Goal: Task Accomplishment & Management: Complete application form

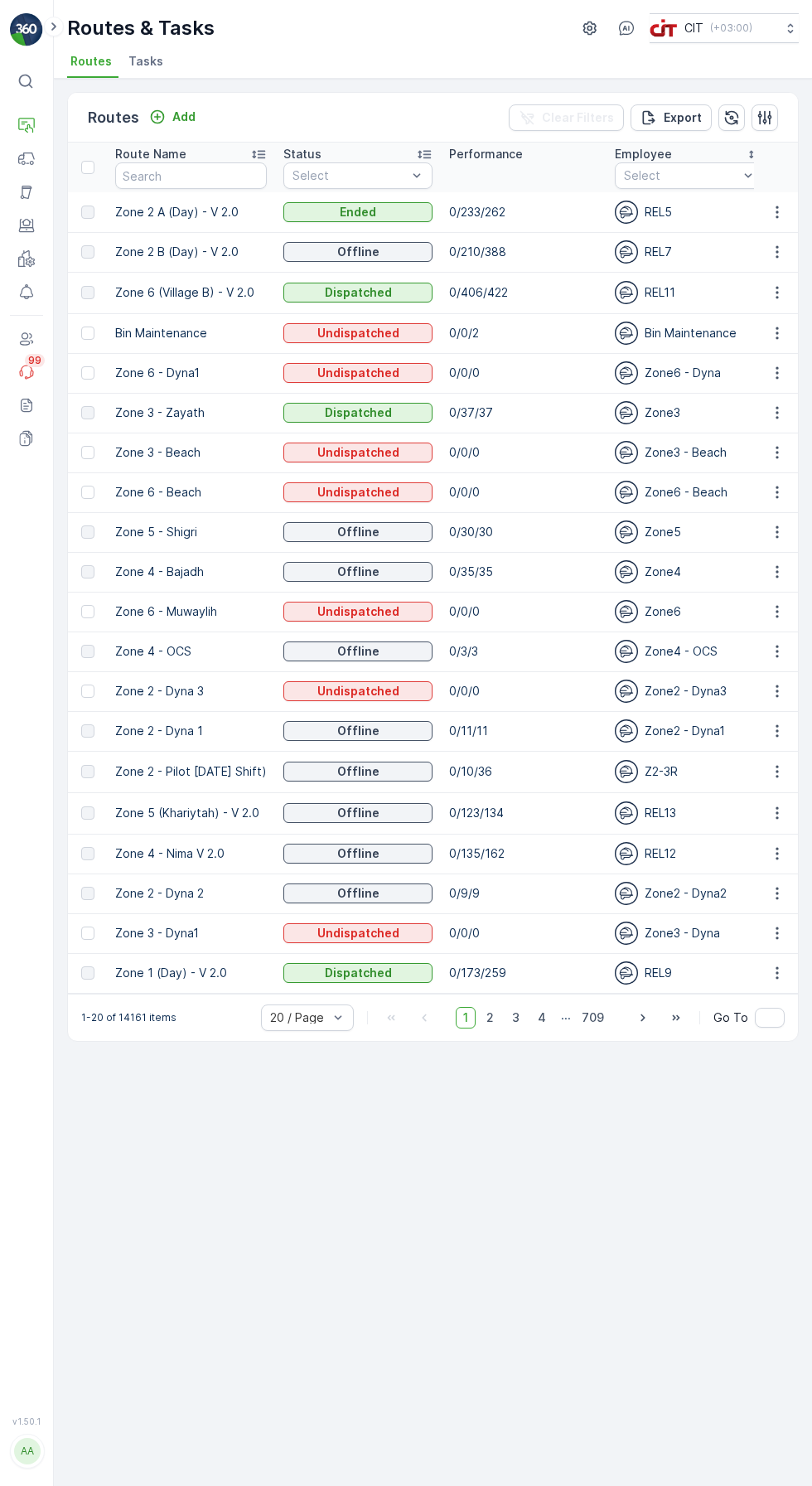
click at [221, 180] on input "text" at bounding box center [191, 176] width 152 height 27
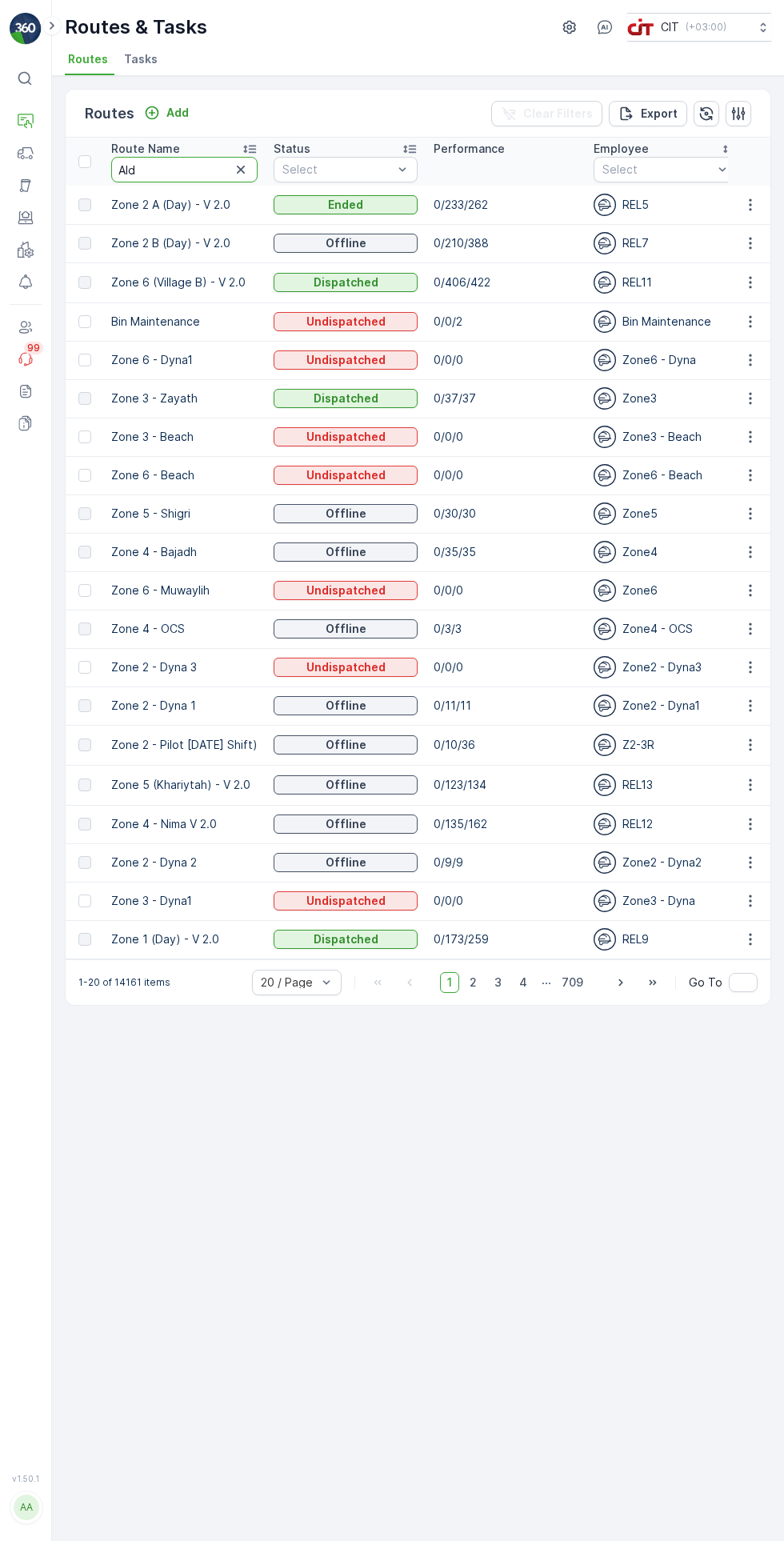
type input "Aldr"
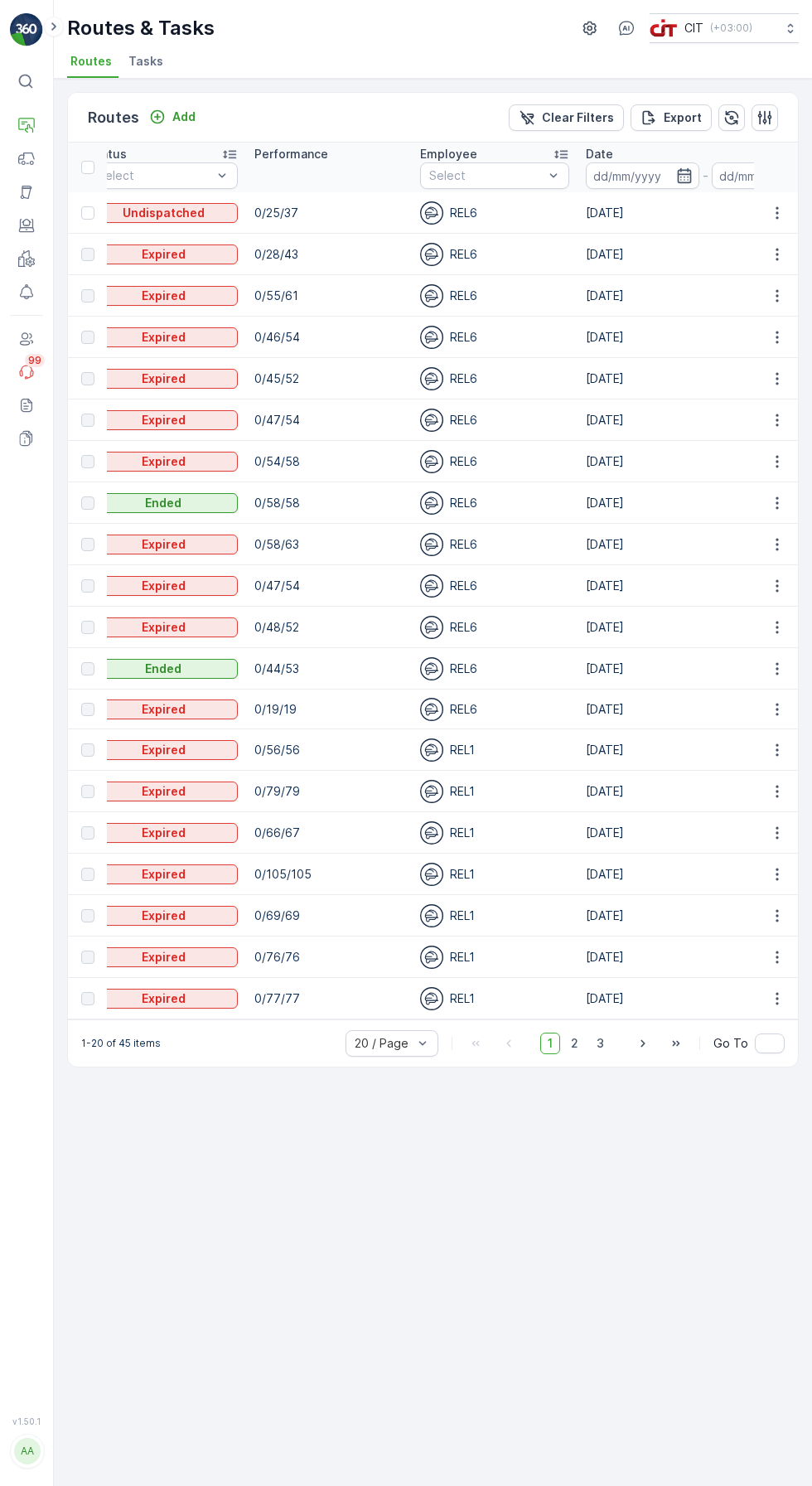
scroll to position [0, 266]
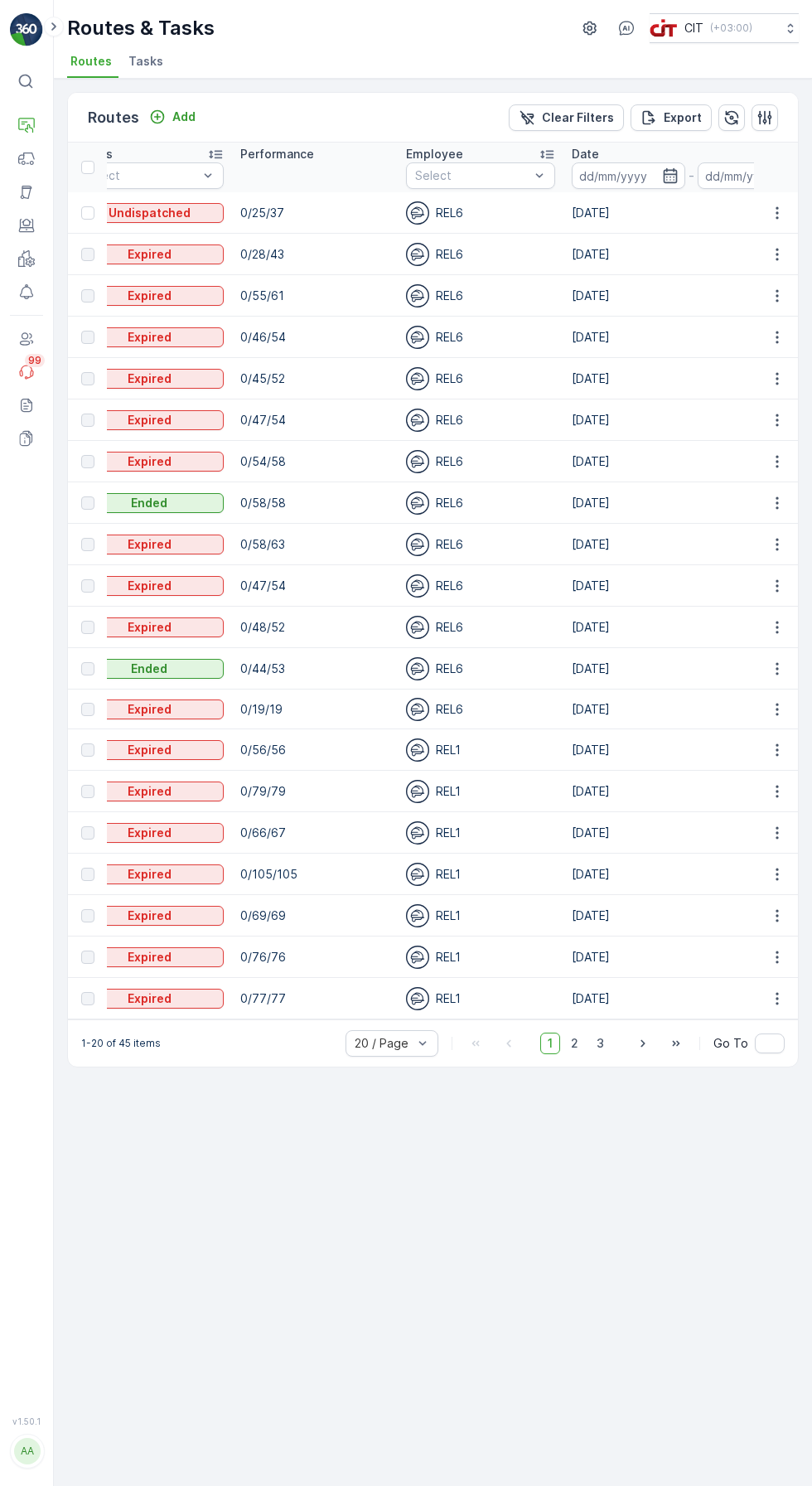
click at [781, 211] on icon "button" at bounding box center [777, 213] width 17 height 17
click at [749, 75] on span "Change Assignee" at bounding box center [738, 67] width 97 height 17
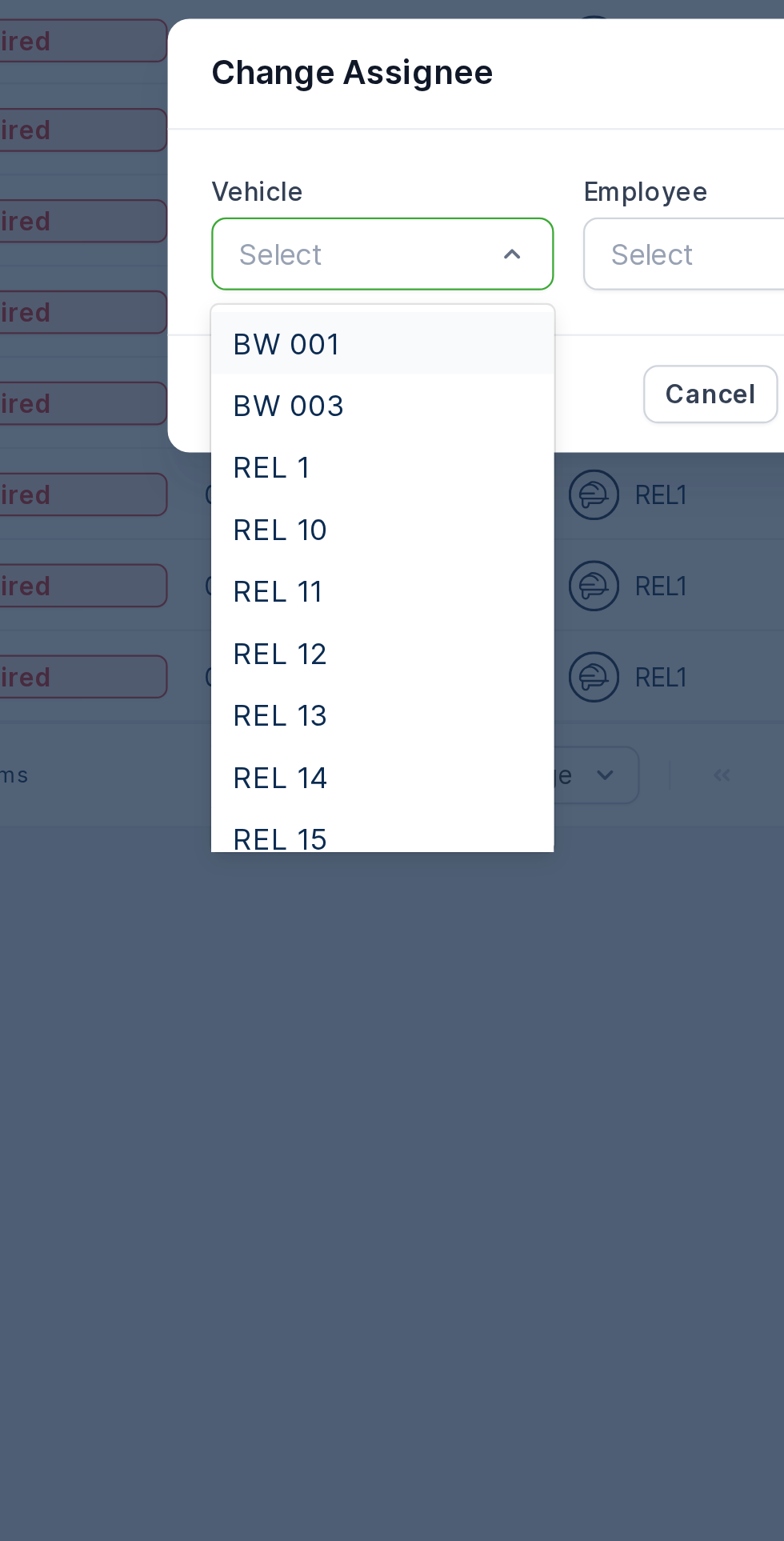
click at [300, 867] on div "REL 1" at bounding box center [310, 872] width 131 height 14
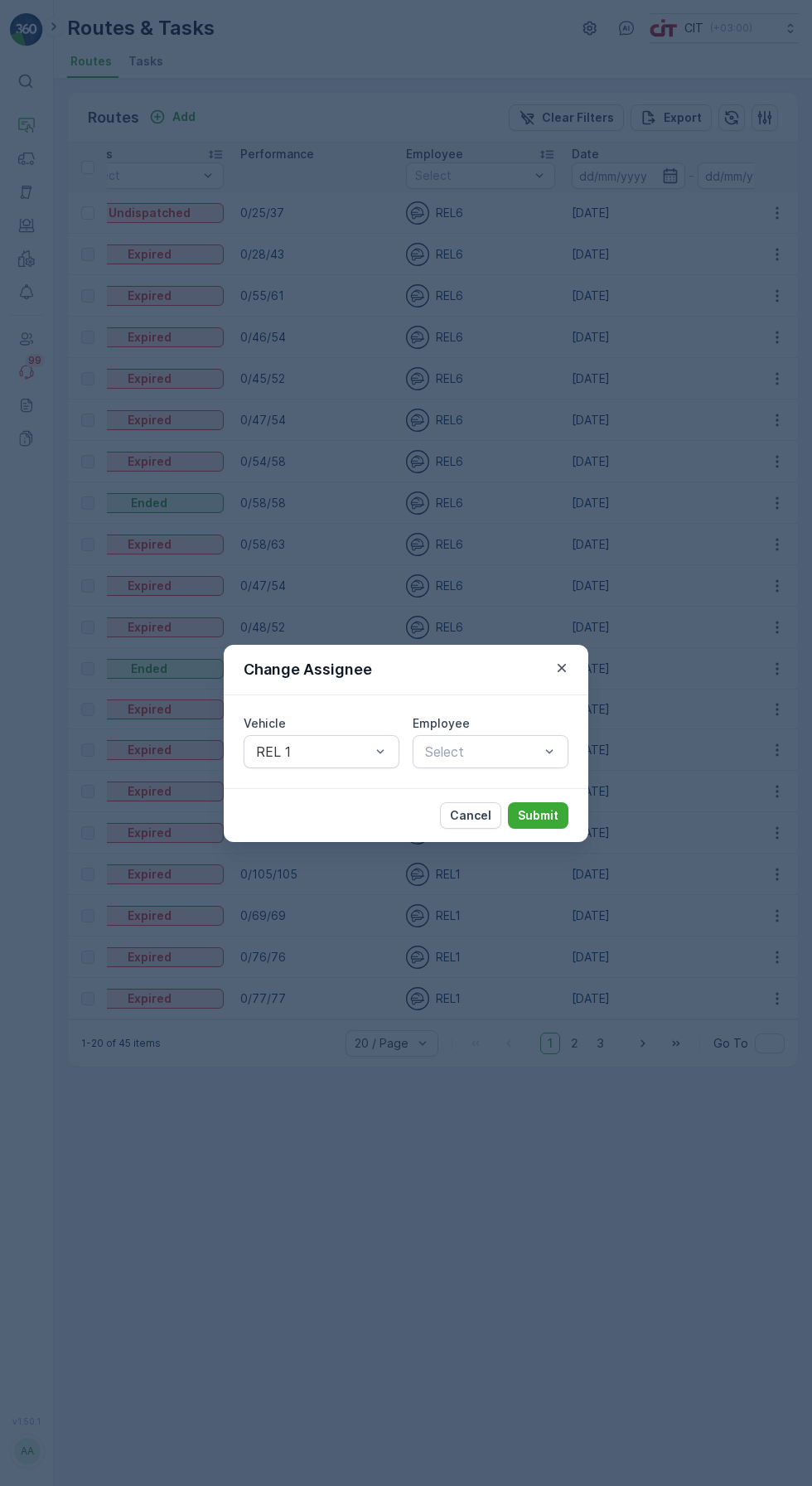
scroll to position [0, 0]
click at [566, 678] on button "button" at bounding box center [562, 668] width 20 height 20
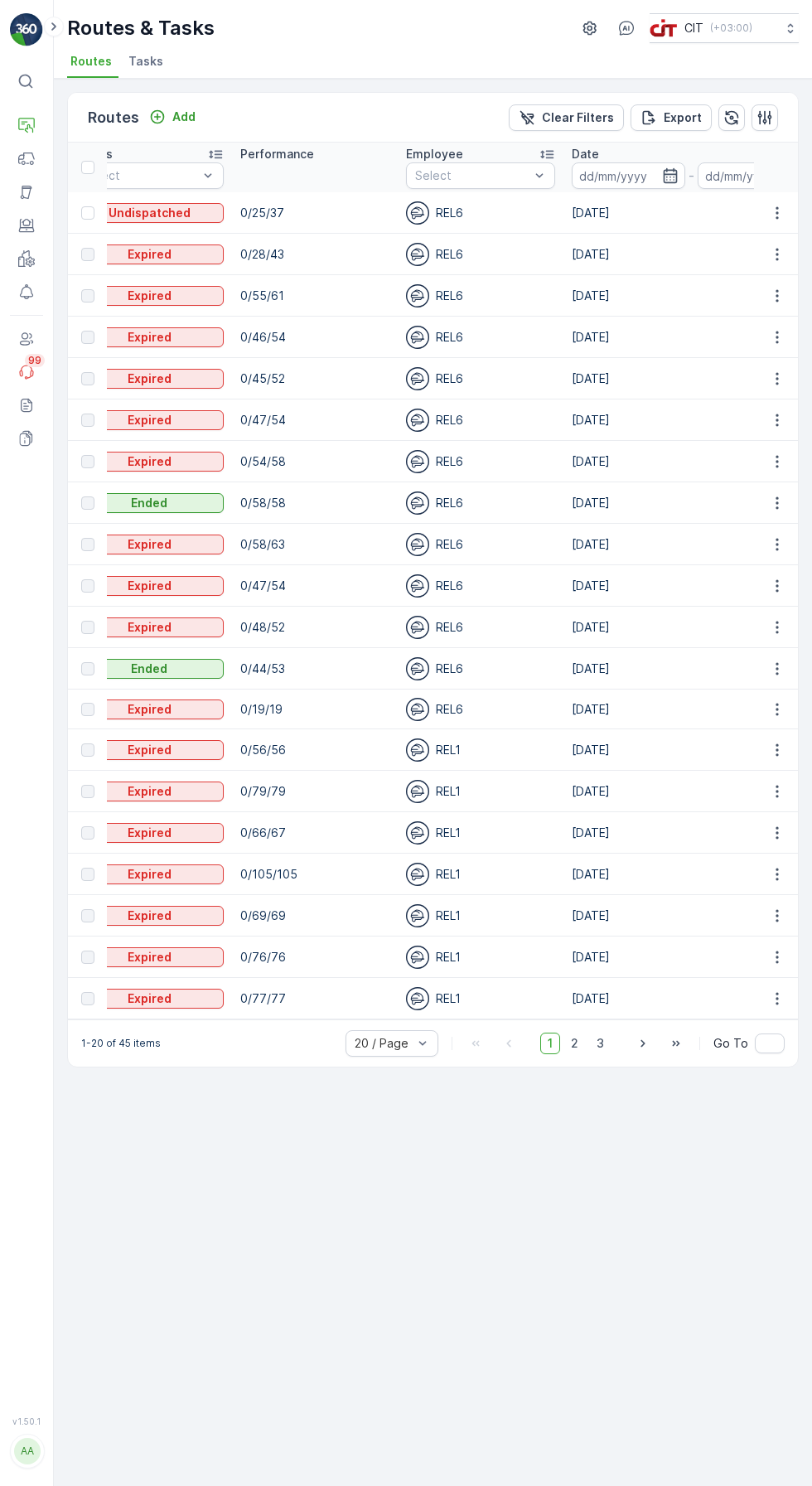
click at [774, 215] on icon "button" at bounding box center [777, 213] width 17 height 17
click at [756, 75] on span "Change Assignee" at bounding box center [738, 67] width 97 height 17
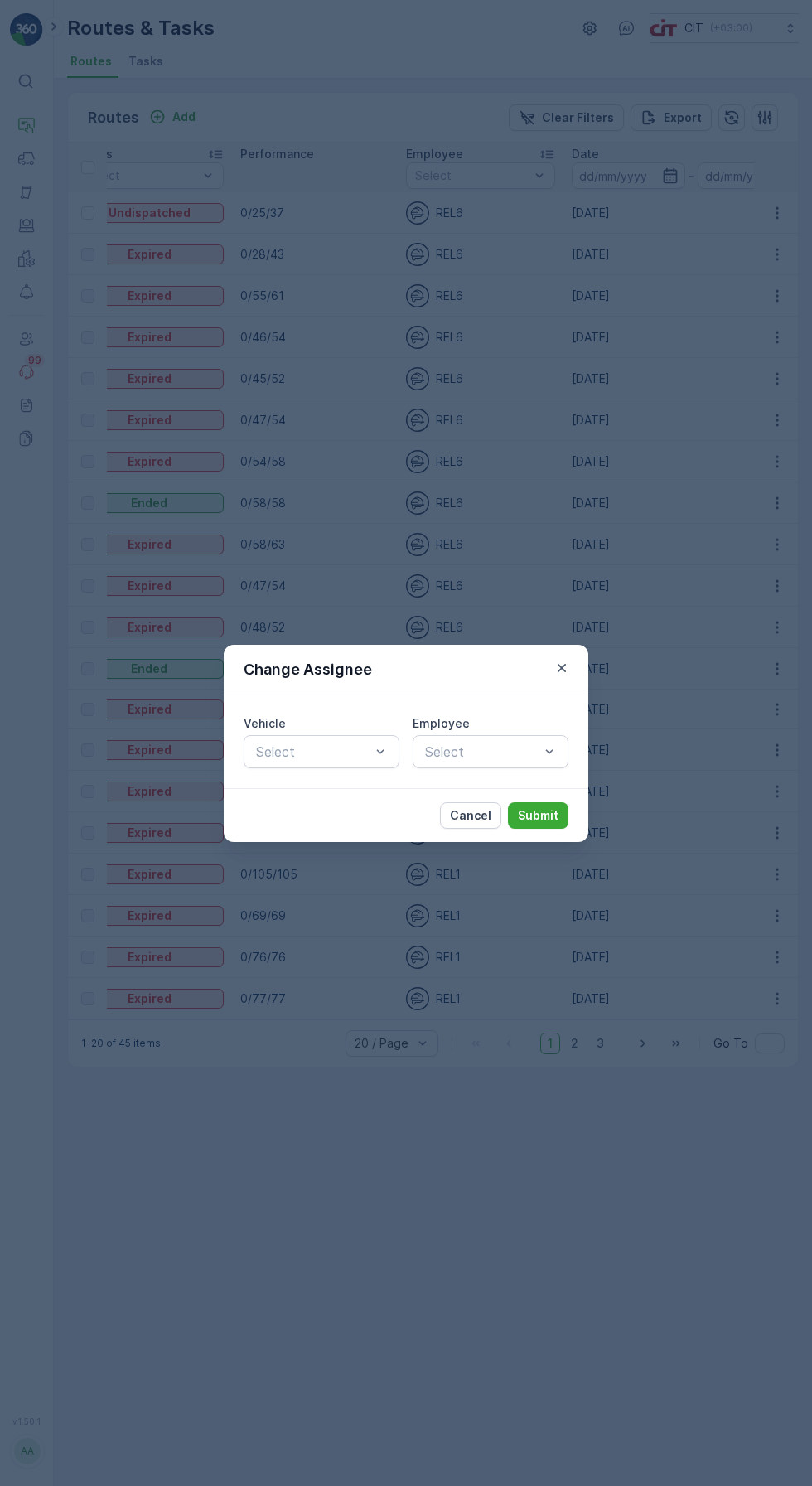
click at [476, 824] on p "Cancel" at bounding box center [471, 816] width 41 height 17
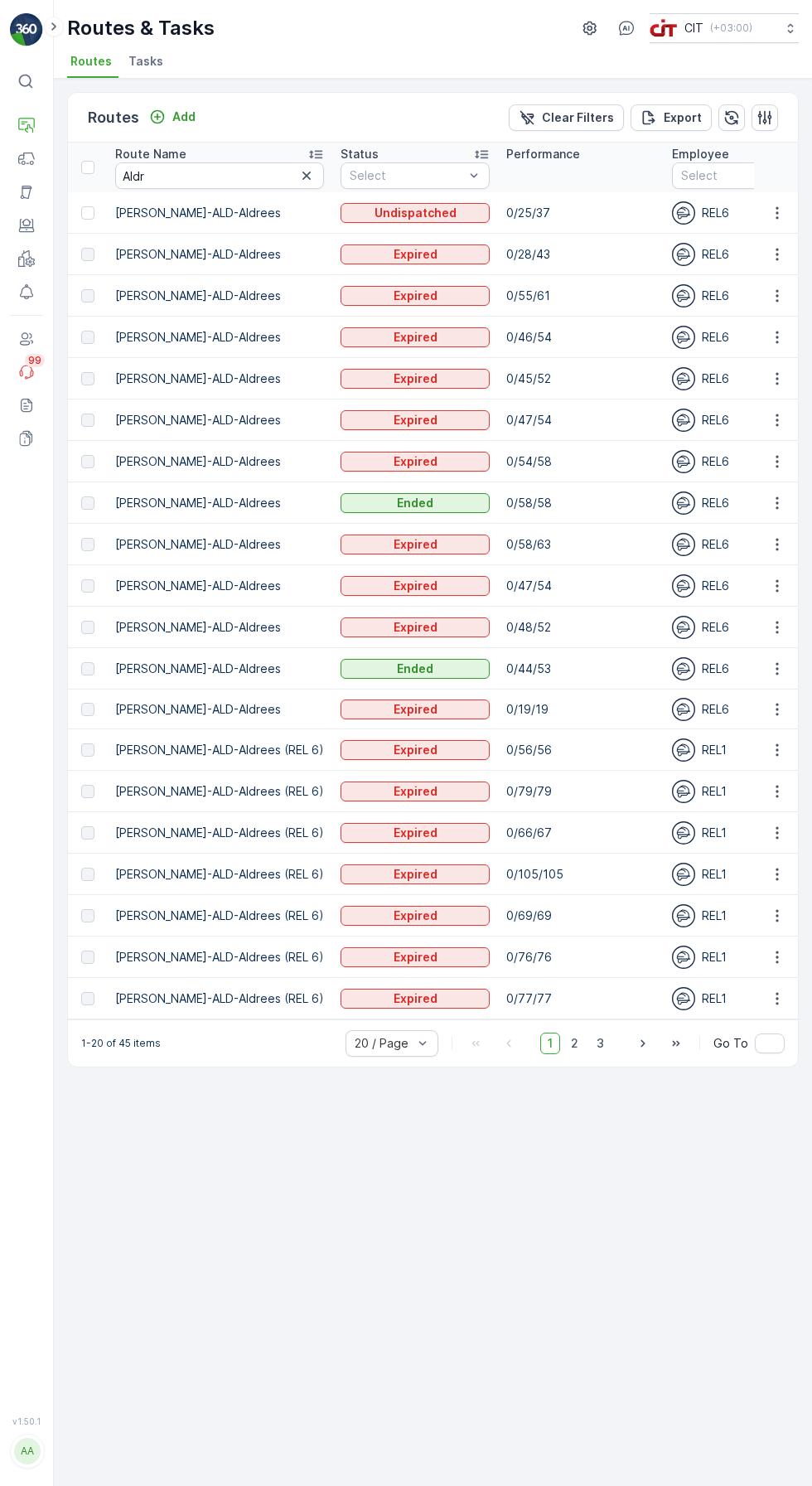
click at [164, 119] on icon "Add" at bounding box center [157, 117] width 17 height 17
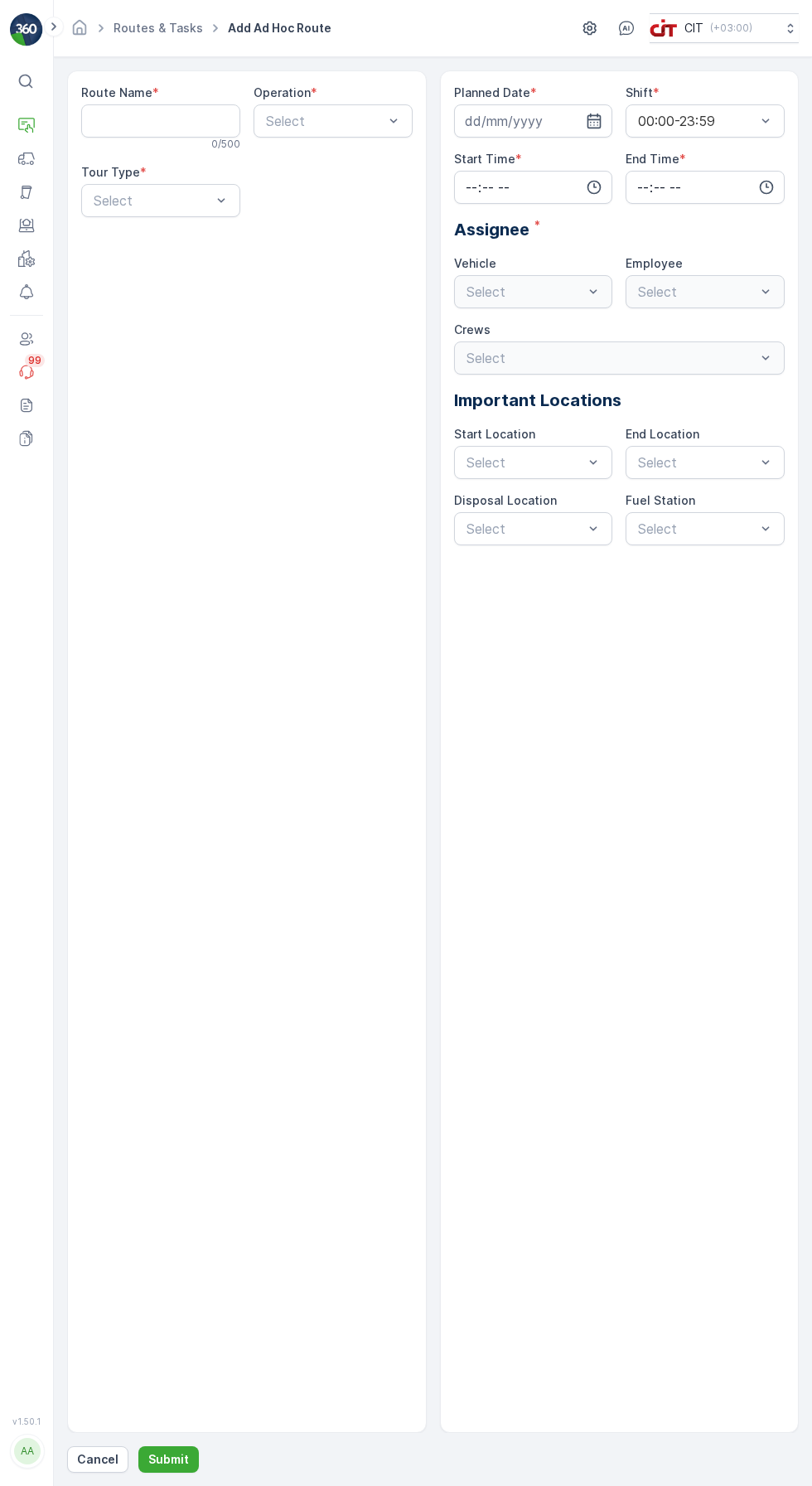
click at [166, 120] on Name "Route Name" at bounding box center [161, 121] width 159 height 33
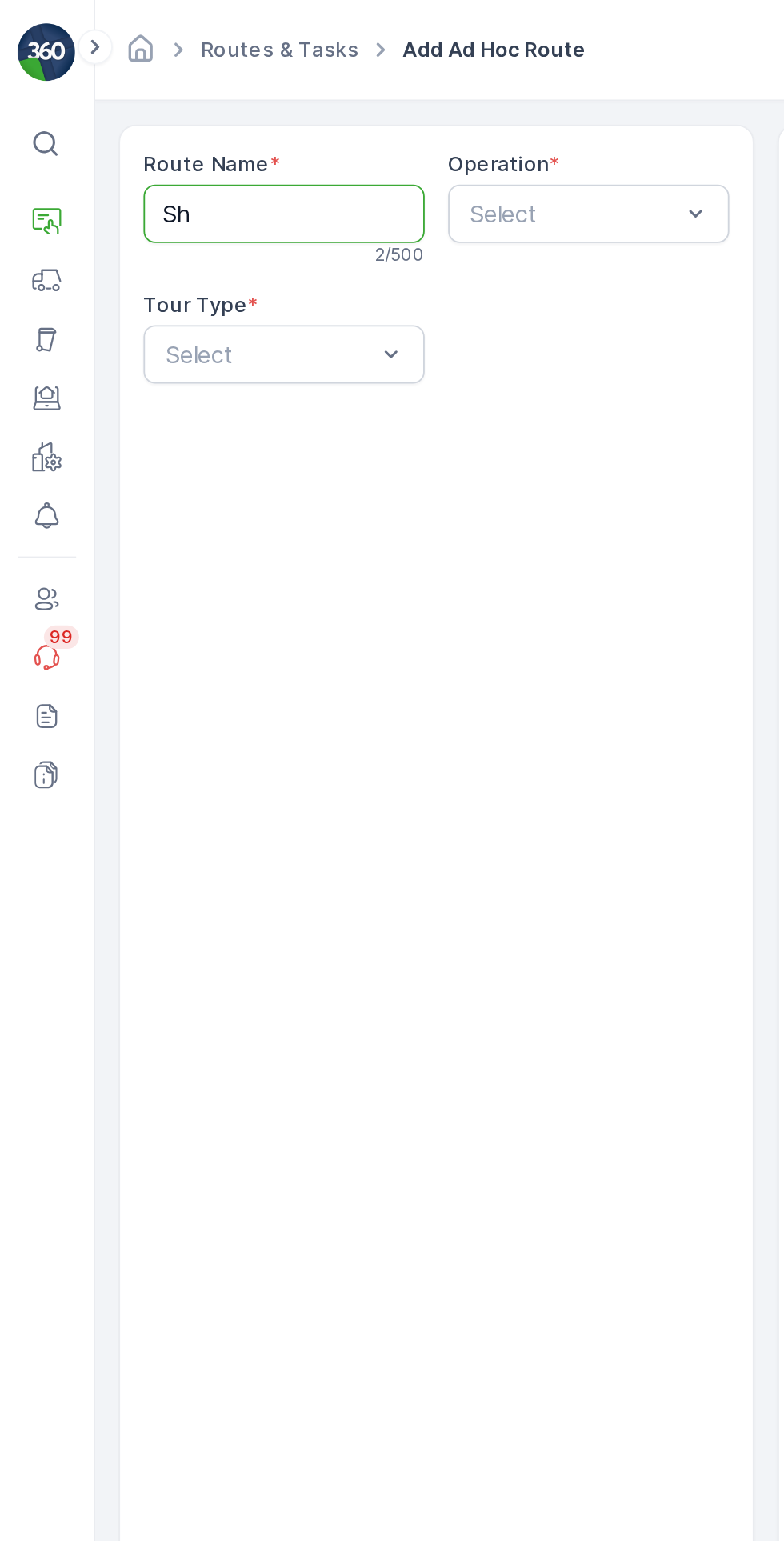
type Name "[PERSON_NAME]-ALD-Aldrees"
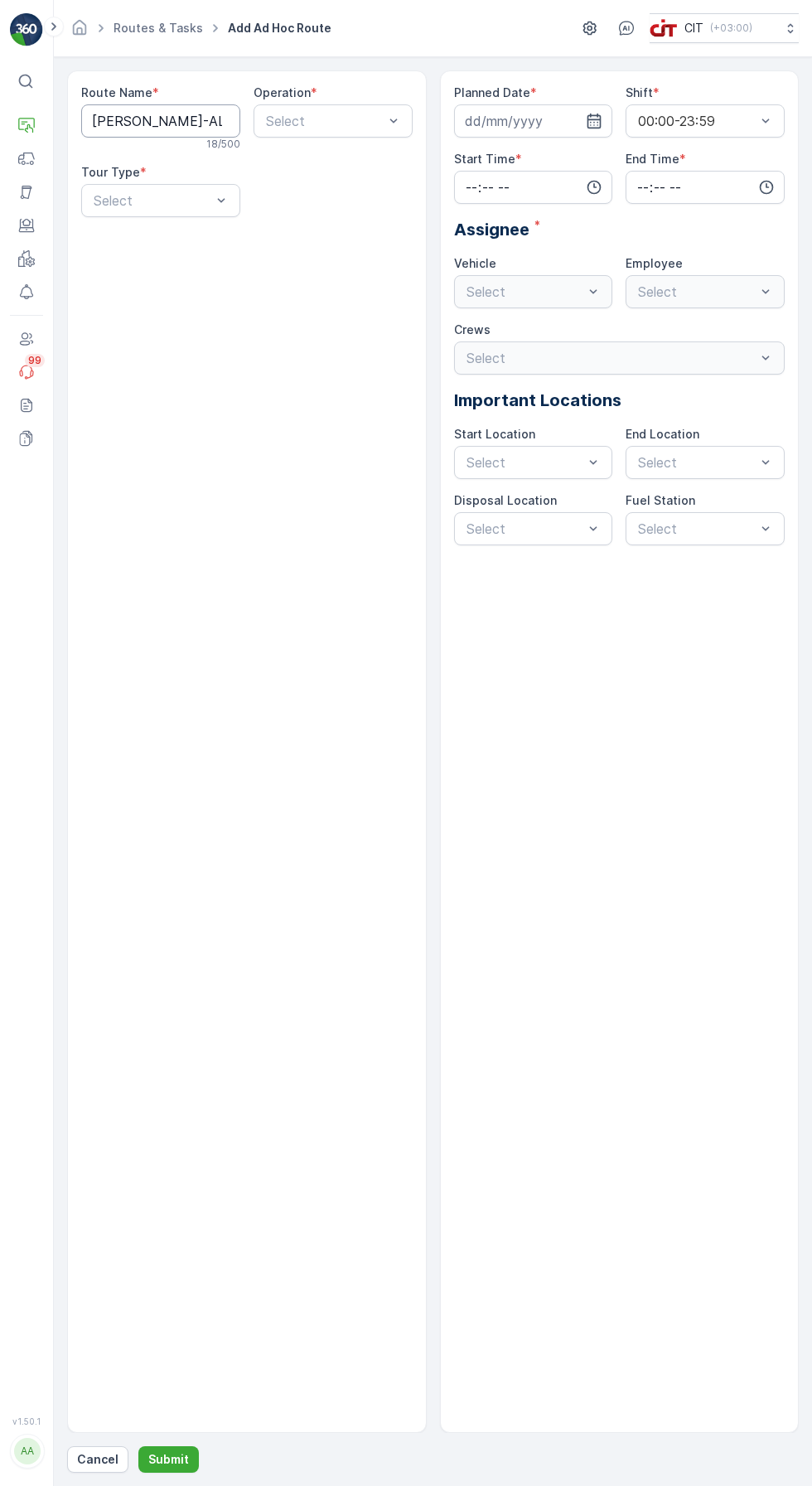
click at [630, 737] on div "Planned Date * Shift * 00:00-23:59 Start Time * End Time * Assignee * Vehicle S…" at bounding box center [620, 752] width 360 height 1363
click at [573, 990] on div "Planned Date * Shift * 00:00-23:59 Start Time * End Time * Assignee * Vehicle S…" at bounding box center [620, 752] width 360 height 1363
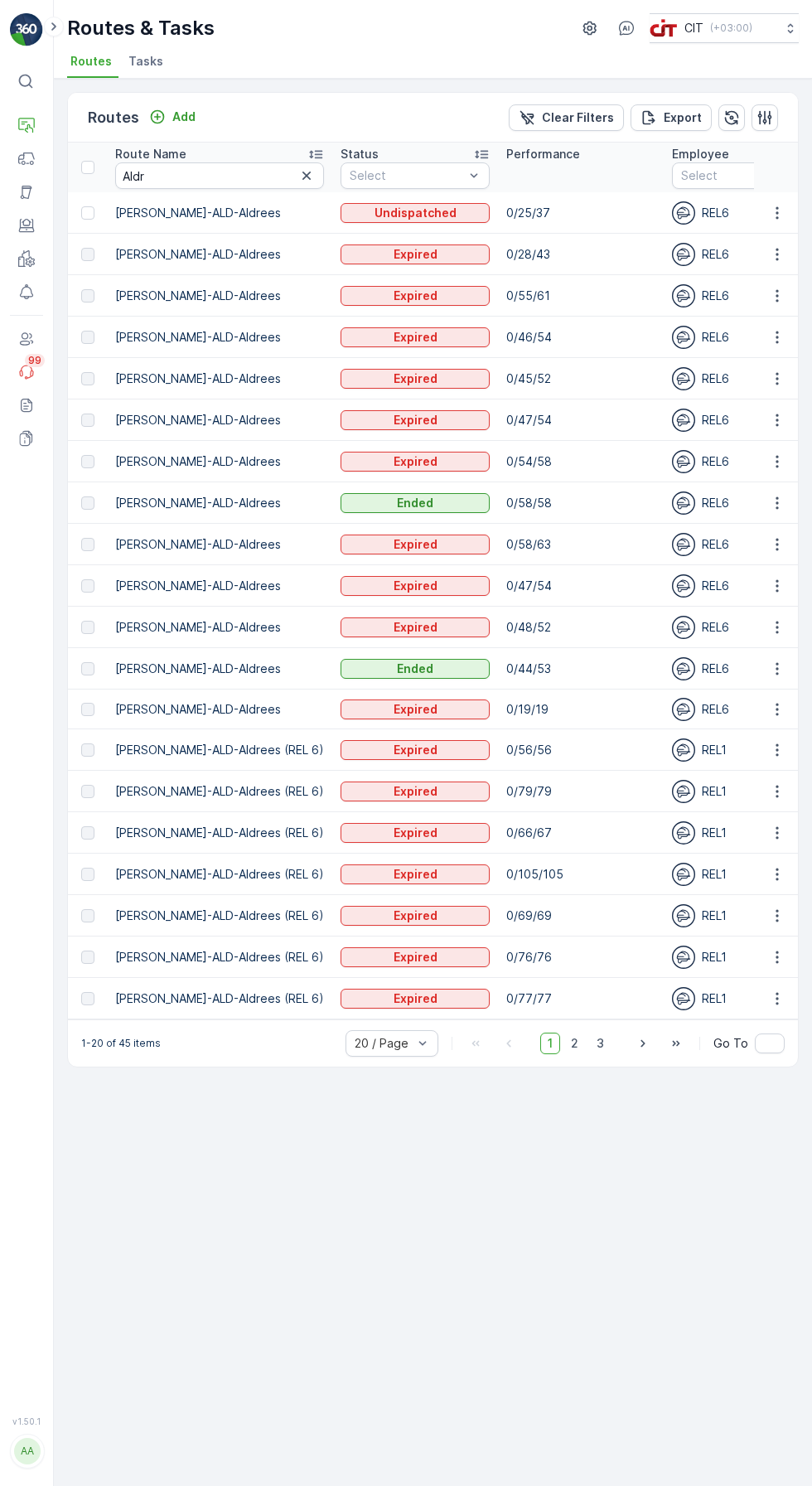
click at [774, 203] on button "button" at bounding box center [777, 213] width 30 height 20
click at [752, 75] on span "Change Assignee" at bounding box center [738, 67] width 97 height 17
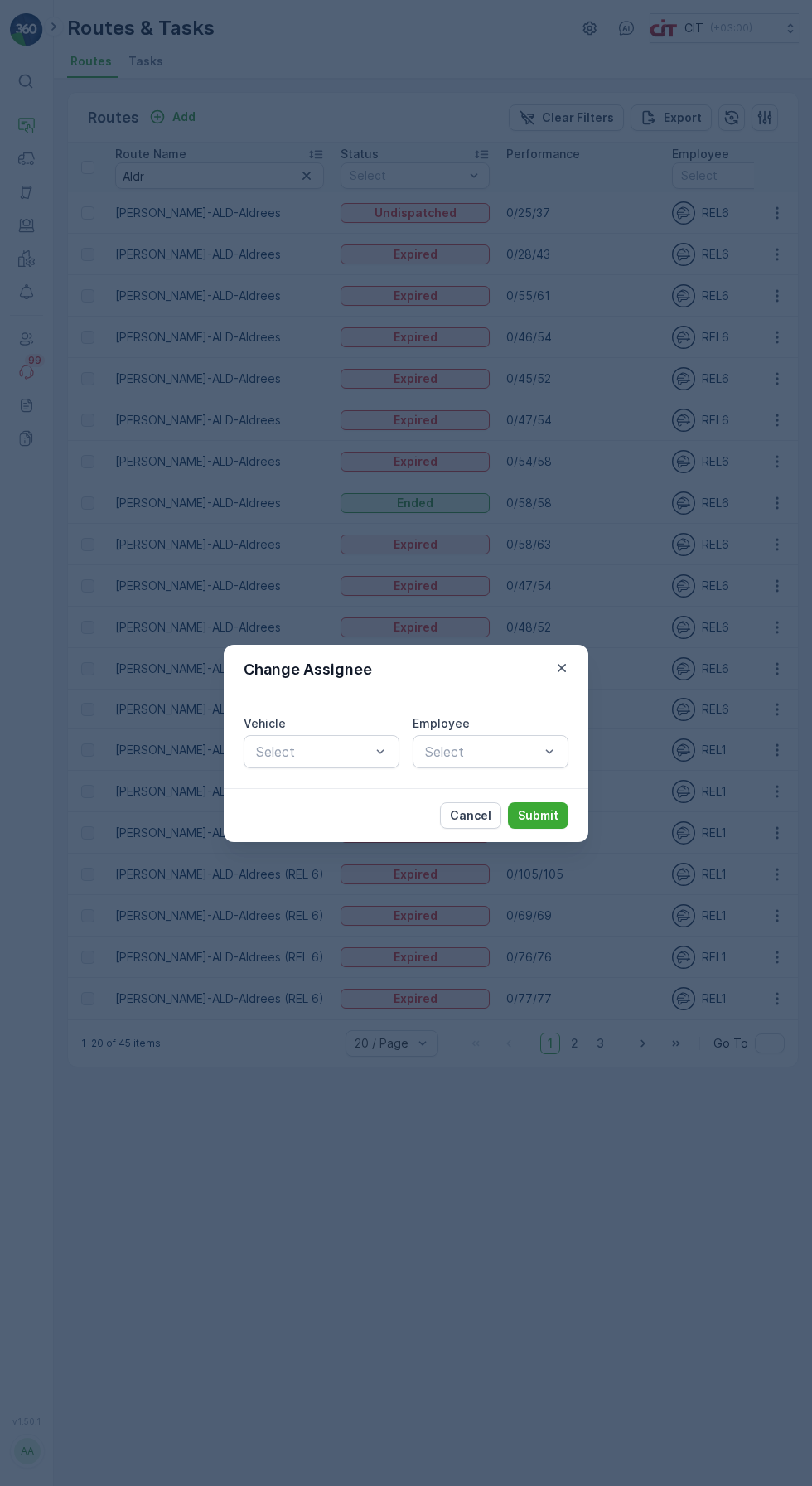
click at [682, 1193] on div "Change Assignee Vehicle Select Employee Select Cancel Submit" at bounding box center [406, 743] width 812 height 1486
